Goal: Find specific page/section: Find specific page/section

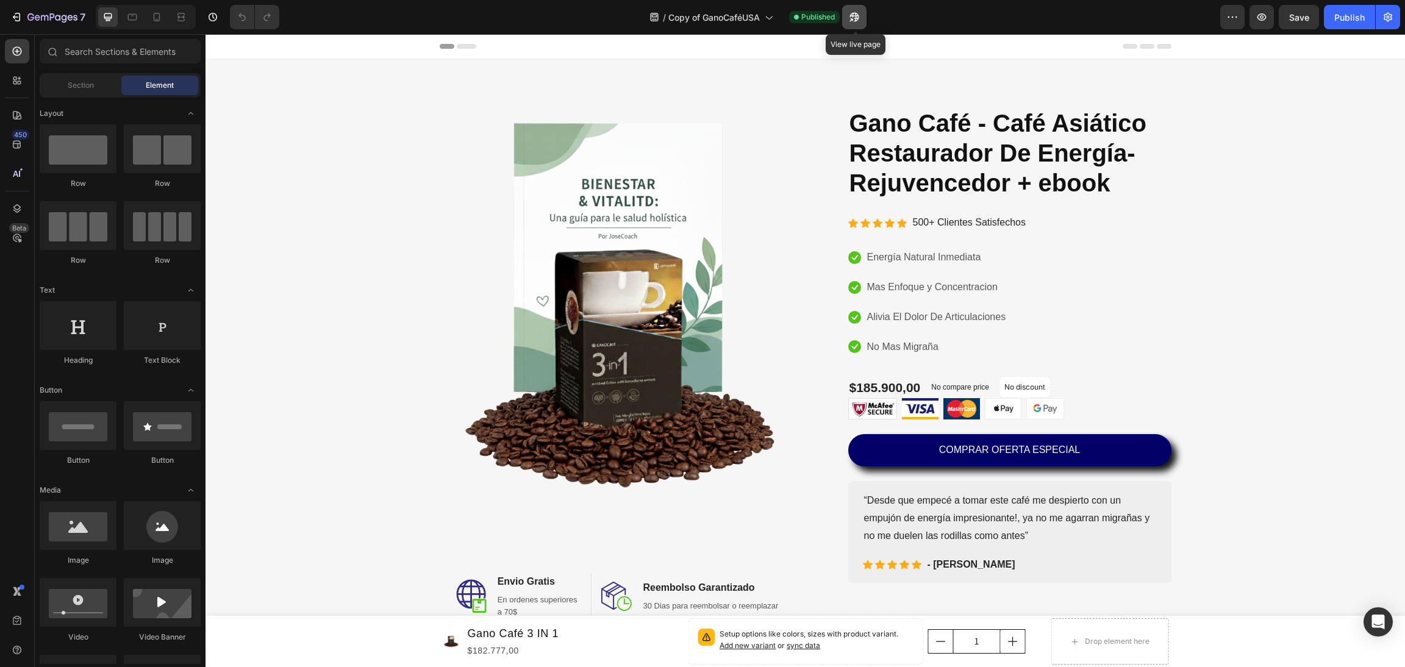
click at [853, 23] on icon "button" at bounding box center [854, 17] width 12 height 12
